Goal: Find contact information: Find contact information

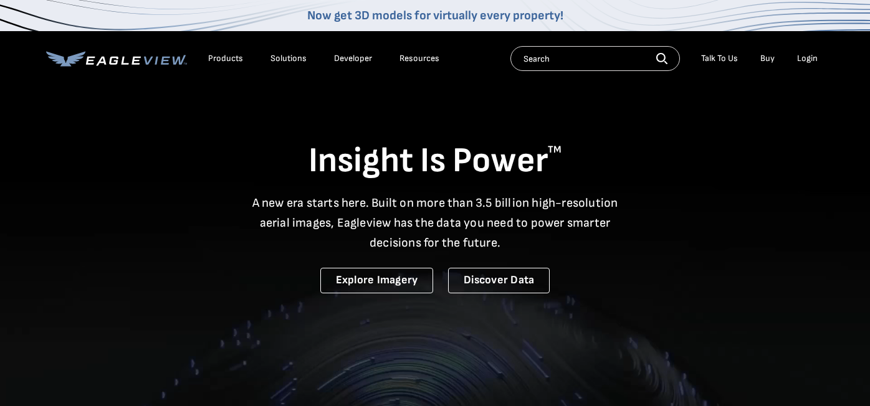
click at [810, 55] on div "Login" at bounding box center [807, 58] width 21 height 11
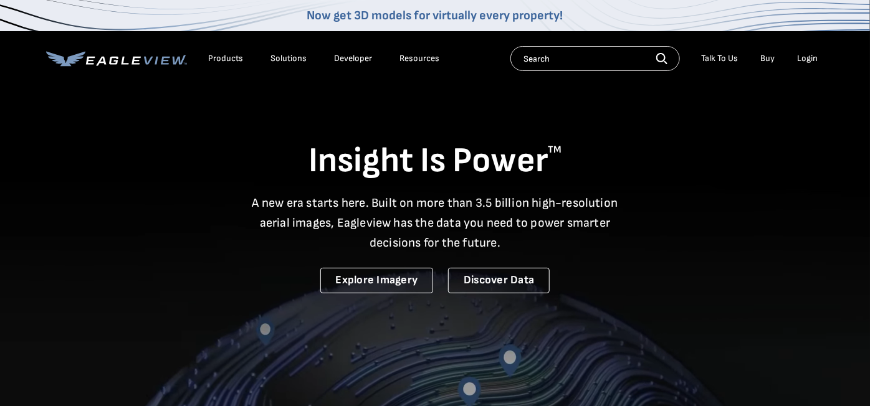
click at [806, 57] on div "Login" at bounding box center [807, 58] width 21 height 11
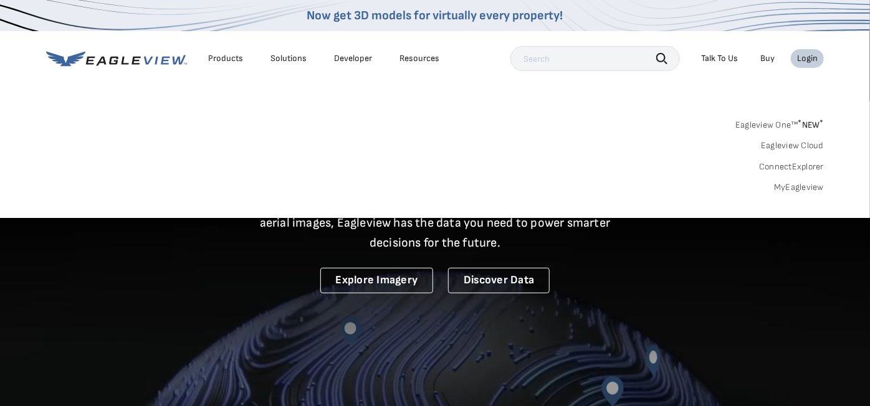
click at [784, 185] on link "MyEagleview" at bounding box center [799, 187] width 50 height 11
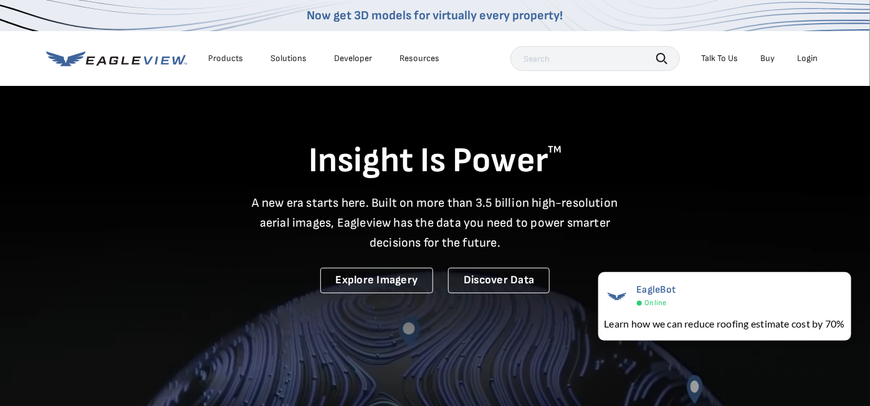
click at [721, 59] on div "Talk To Us" at bounding box center [719, 58] width 37 height 11
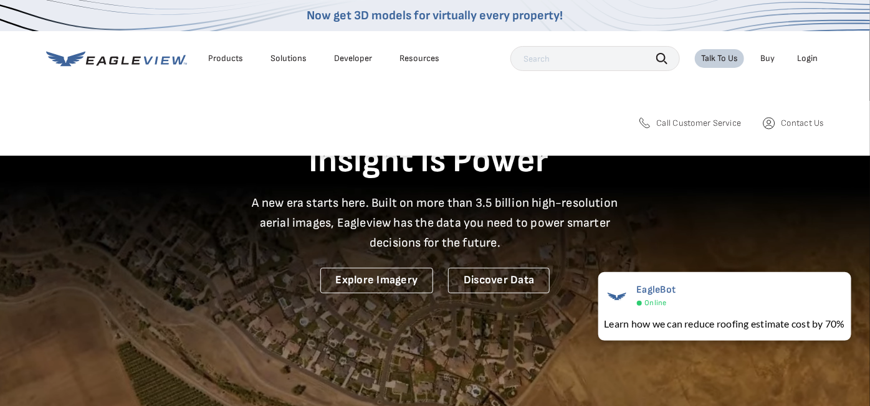
click at [674, 122] on span "Call Customer Service" at bounding box center [699, 123] width 85 height 11
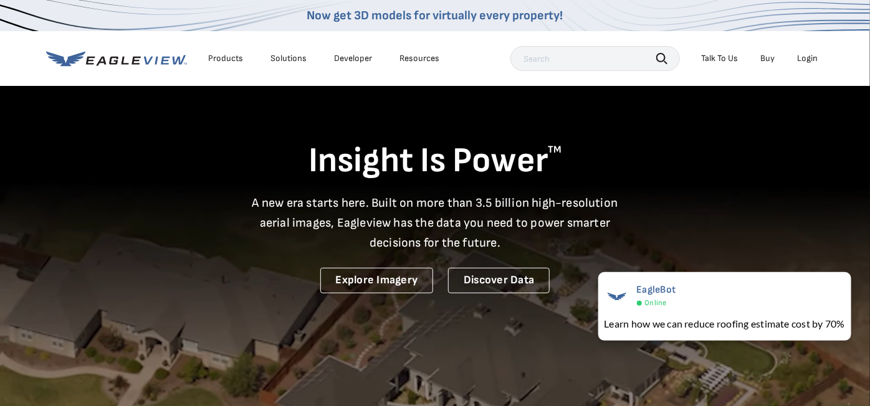
click at [726, 57] on div "Talk To Us" at bounding box center [719, 58] width 37 height 11
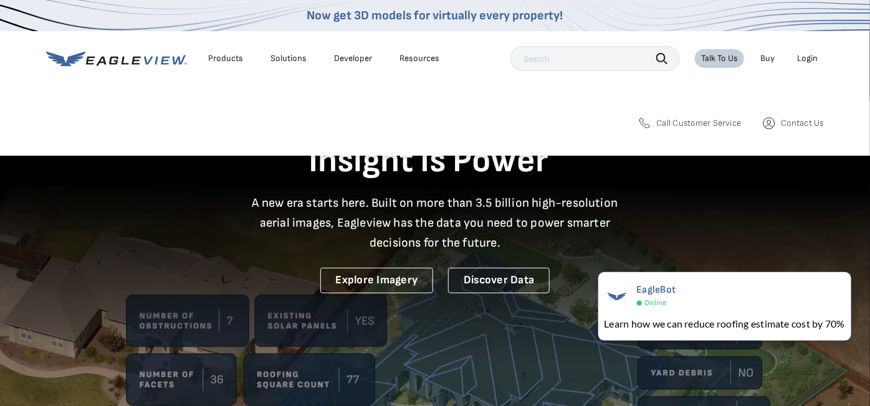
click at [795, 123] on span "Contact Us" at bounding box center [803, 123] width 42 height 11
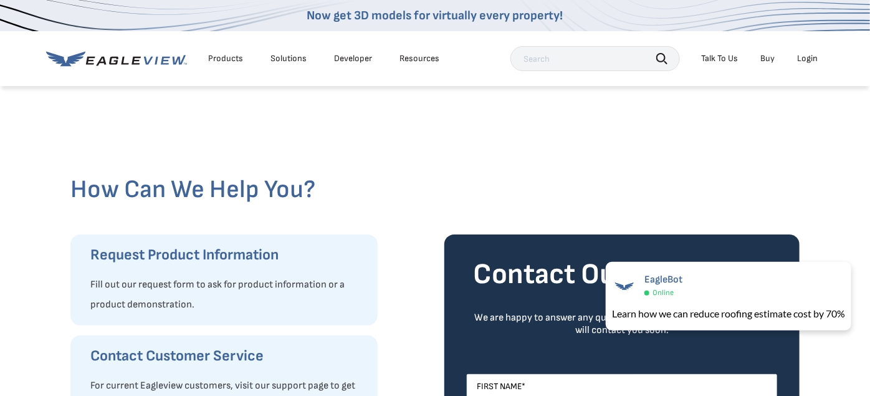
click at [159, 59] on icon at bounding box center [116, 59] width 141 height 16
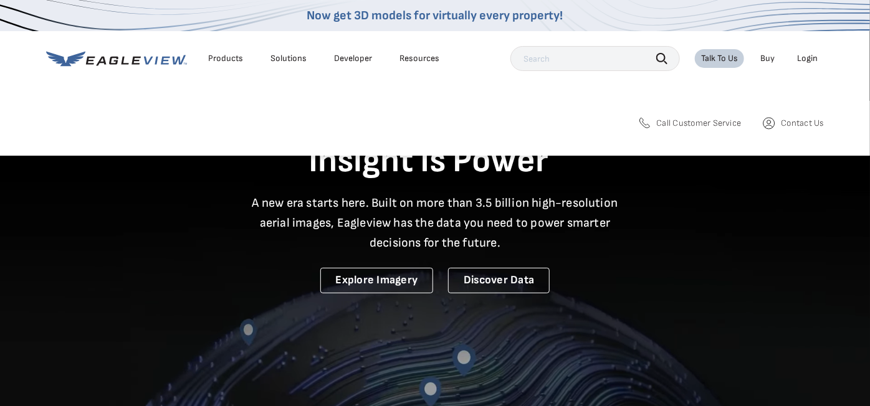
click at [720, 55] on div "Talk To Us" at bounding box center [719, 58] width 37 height 11
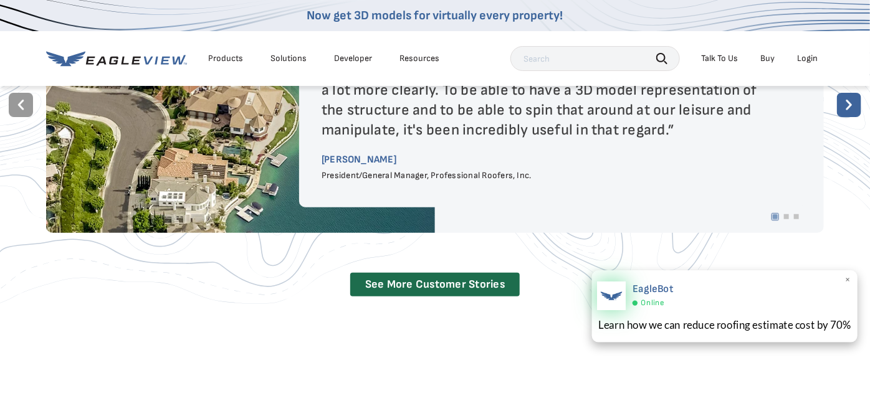
scroll to position [2271, 0]
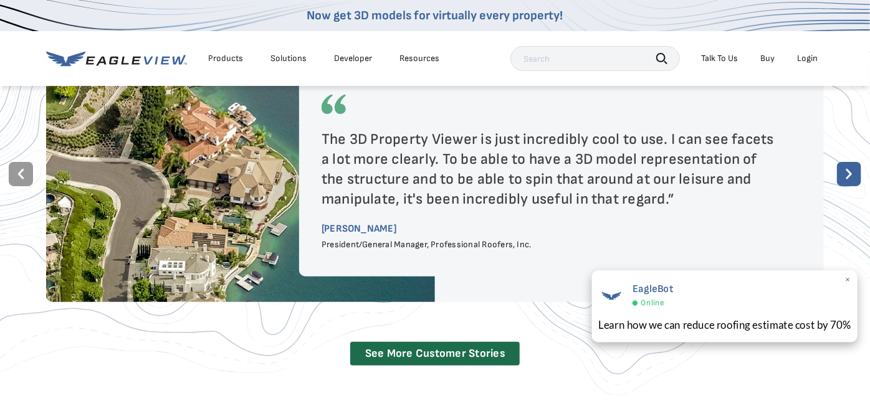
click at [643, 322] on div "Learn how we can reduce roofing estimate cost by 70%" at bounding box center [724, 325] width 253 height 16
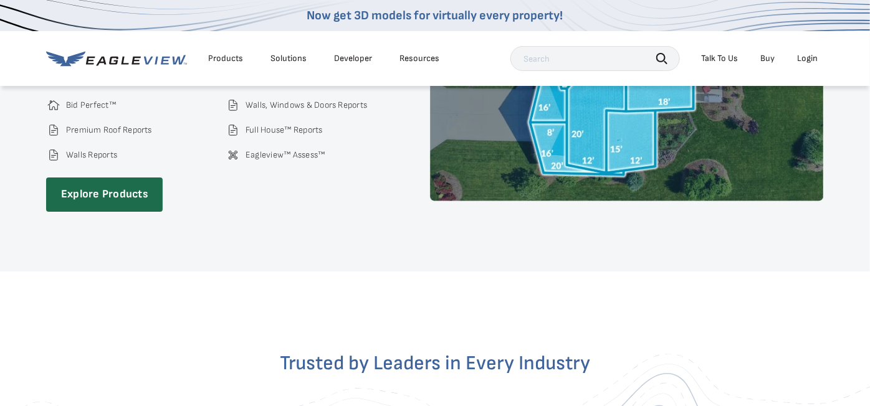
scroll to position [1786, 0]
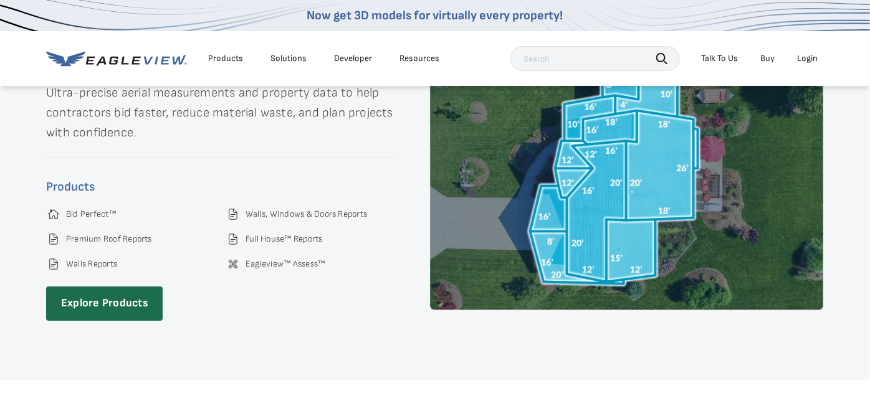
click at [714, 57] on div "Talk To Us" at bounding box center [719, 58] width 37 height 11
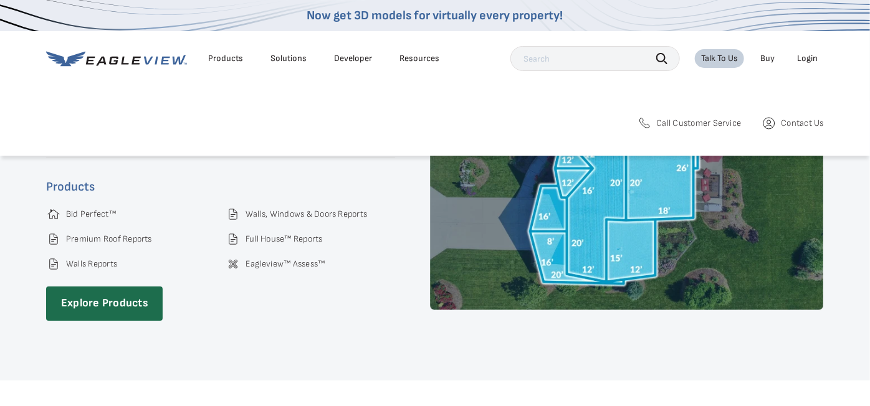
click at [667, 121] on span "Call Customer Service" at bounding box center [699, 123] width 85 height 11
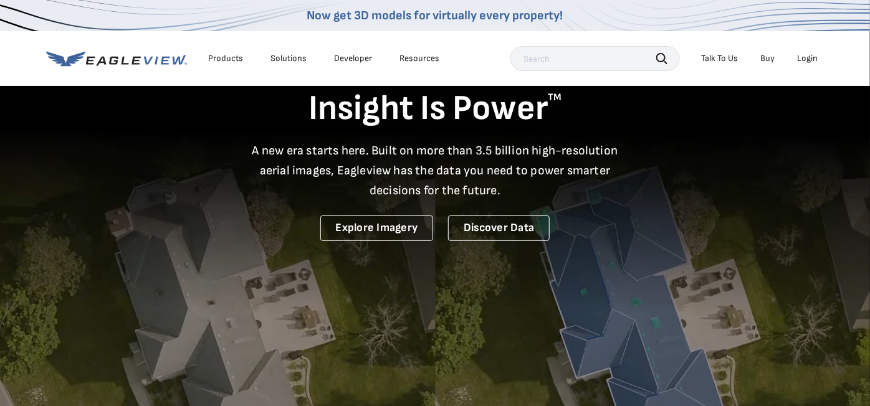
scroll to position [0, 0]
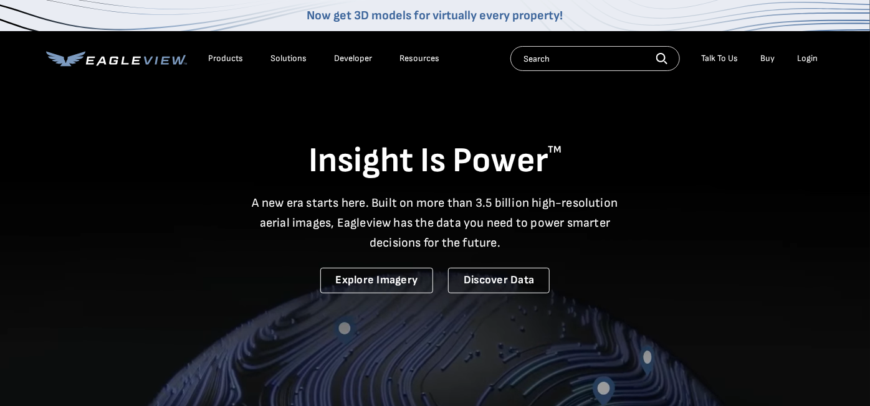
click at [714, 57] on div "Talk To Us" at bounding box center [719, 58] width 37 height 11
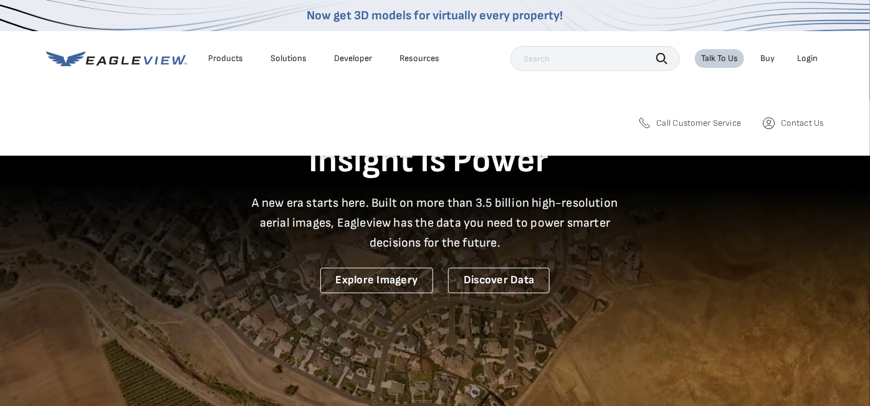
click at [666, 123] on span "Call Customer Service" at bounding box center [699, 123] width 85 height 11
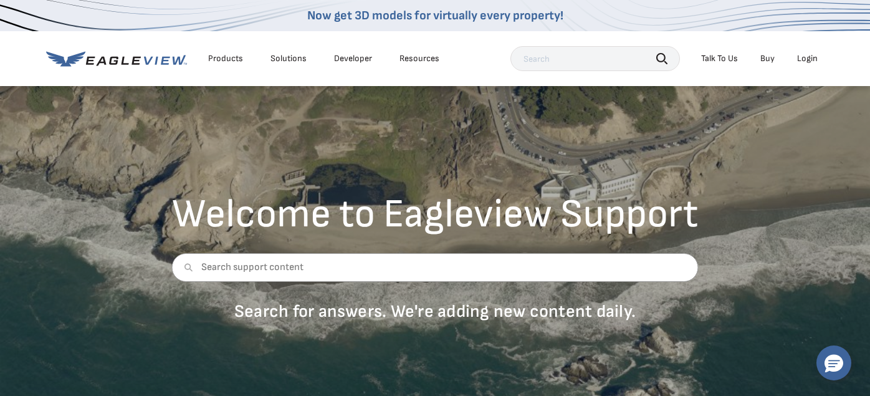
click at [806, 57] on div "Login" at bounding box center [807, 58] width 21 height 11
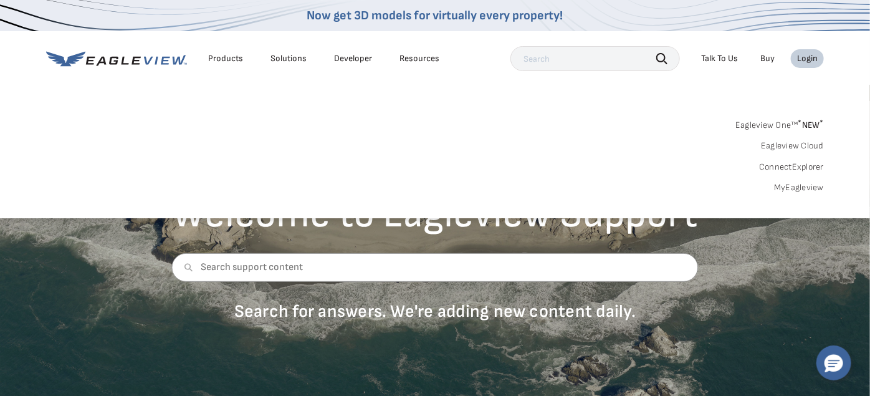
click at [798, 183] on link "MyEagleview" at bounding box center [799, 187] width 50 height 11
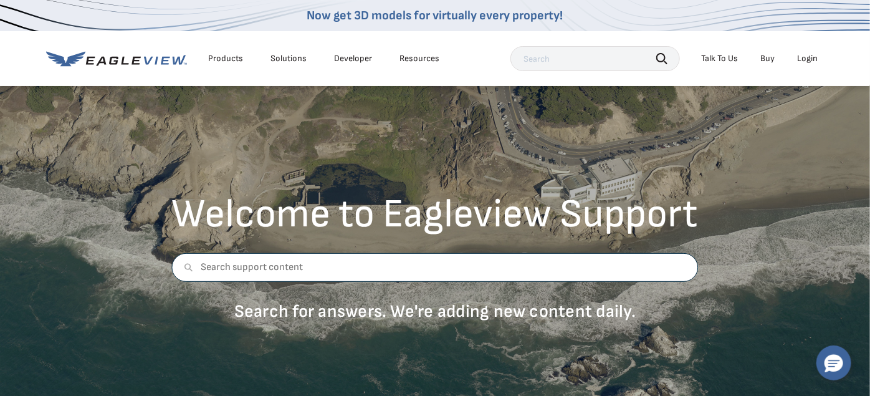
click at [320, 266] on input "text" at bounding box center [435, 267] width 527 height 29
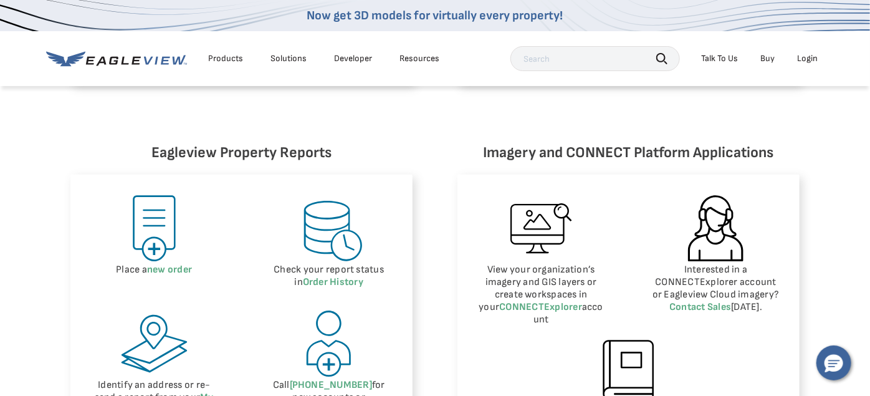
scroll to position [484, 0]
